Goal: Find specific fact: Find specific fact

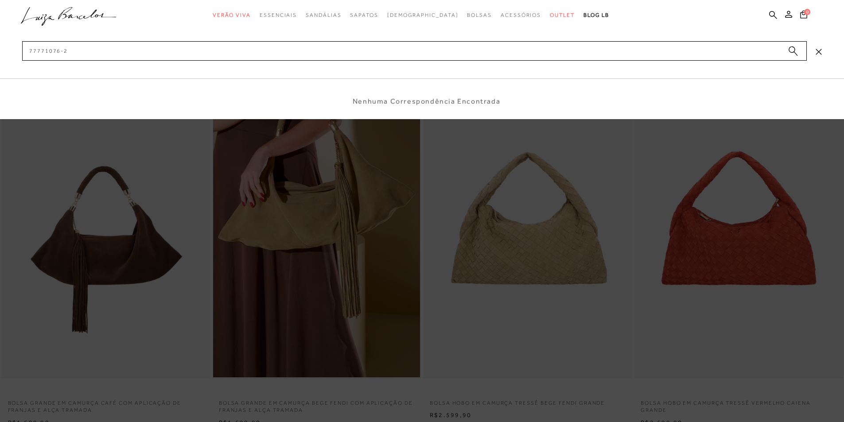
click at [61, 53] on input "77771076-2" at bounding box center [414, 51] width 785 height 20
type input "77771076"
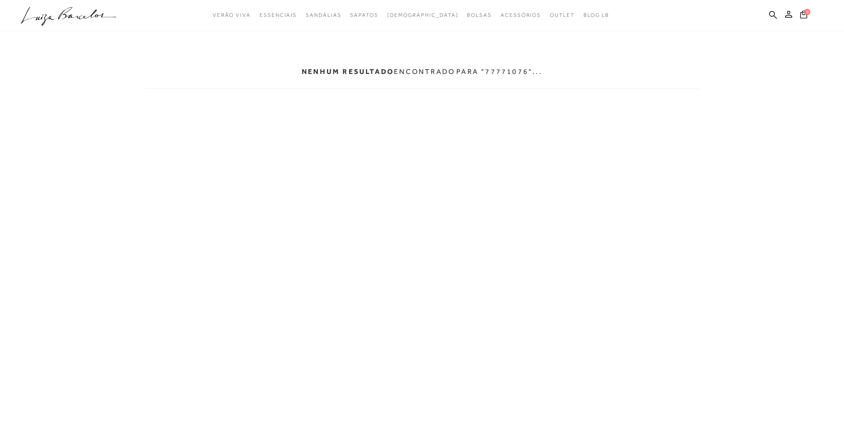
click at [517, 76] on div "Nenhum resultado encontrado para "77771076"..." at bounding box center [422, 71] width 554 height 33
click at [524, 74] on p "para "77771076"..." at bounding box center [499, 71] width 86 height 8
drag, startPoint x: 772, startPoint y: 13, endPoint x: 745, endPoint y: 23, distance: 27.9
click at [772, 13] on icon at bounding box center [773, 15] width 8 height 8
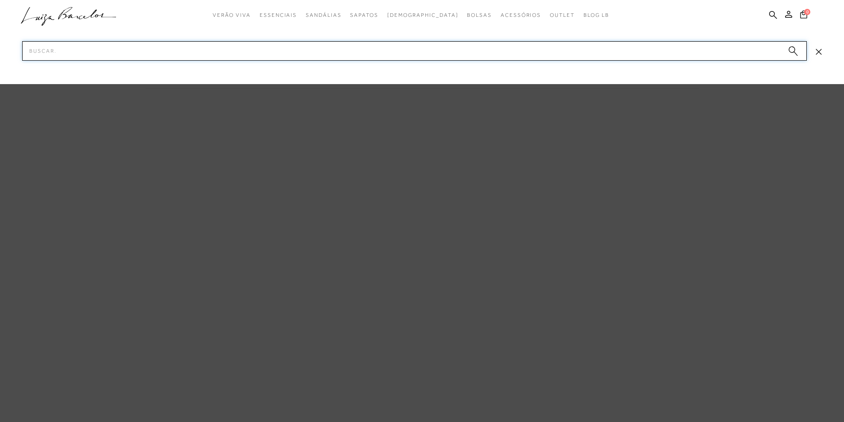
click at [295, 51] on input "Pesquisar" at bounding box center [414, 51] width 785 height 20
paste input "77771076-2"
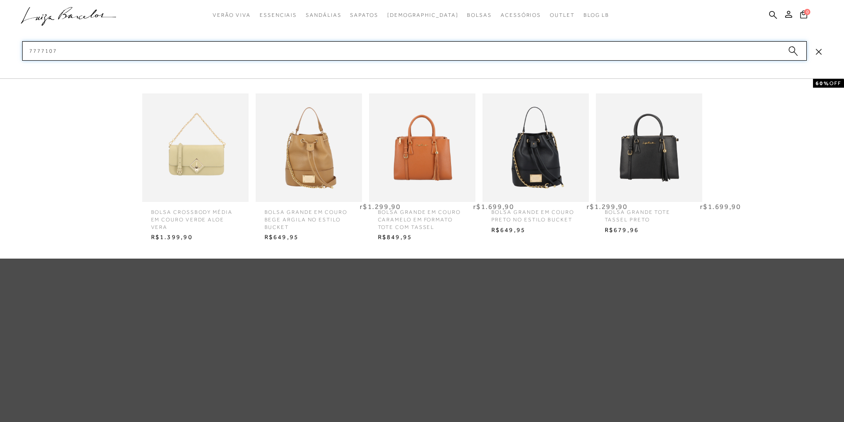
type input "77771076"
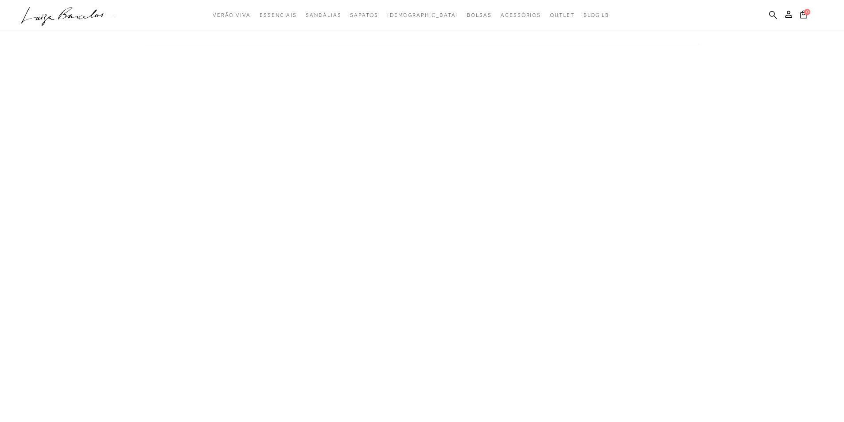
scroll to position [89, 0]
